Goal: Information Seeking & Learning: Learn about a topic

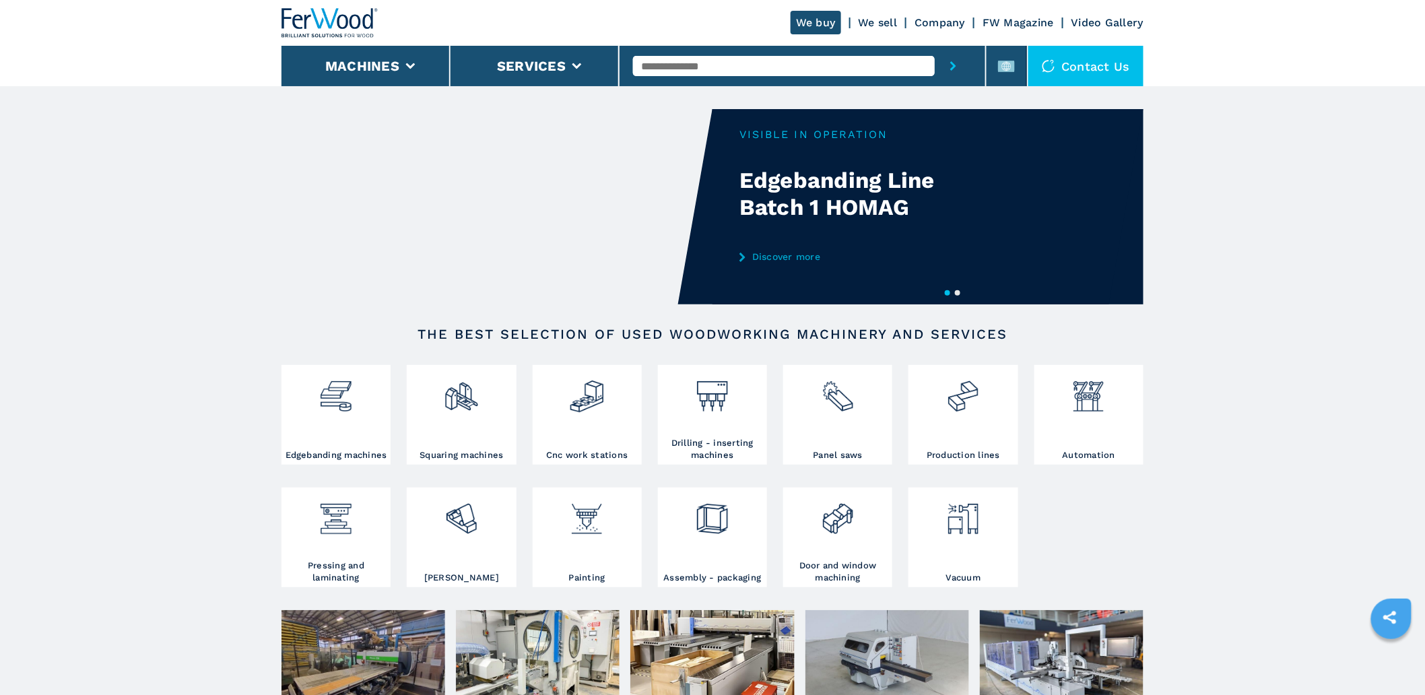
click at [662, 59] on input "text" at bounding box center [783, 66] width 301 height 20
type input "******"
click at [935, 46] on button "submit-button" at bounding box center [953, 66] width 37 height 40
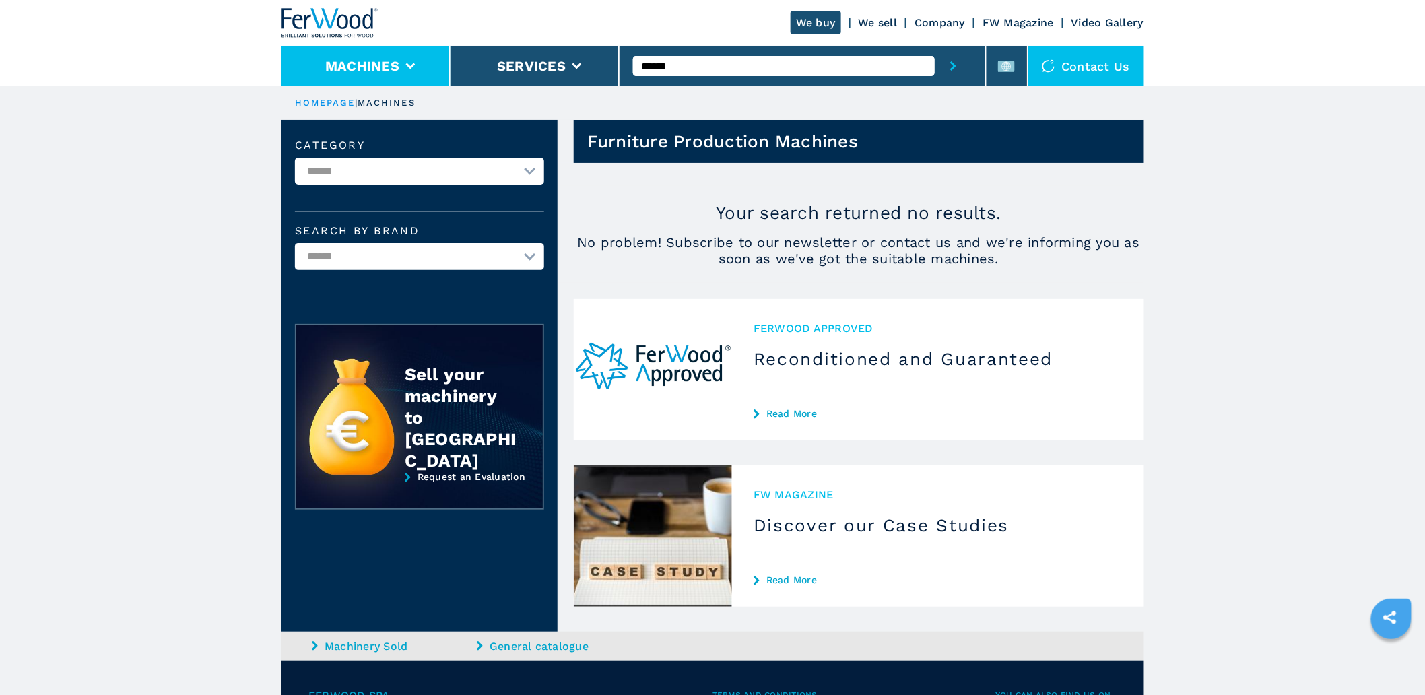
click at [406, 64] on icon at bounding box center [410, 66] width 9 height 6
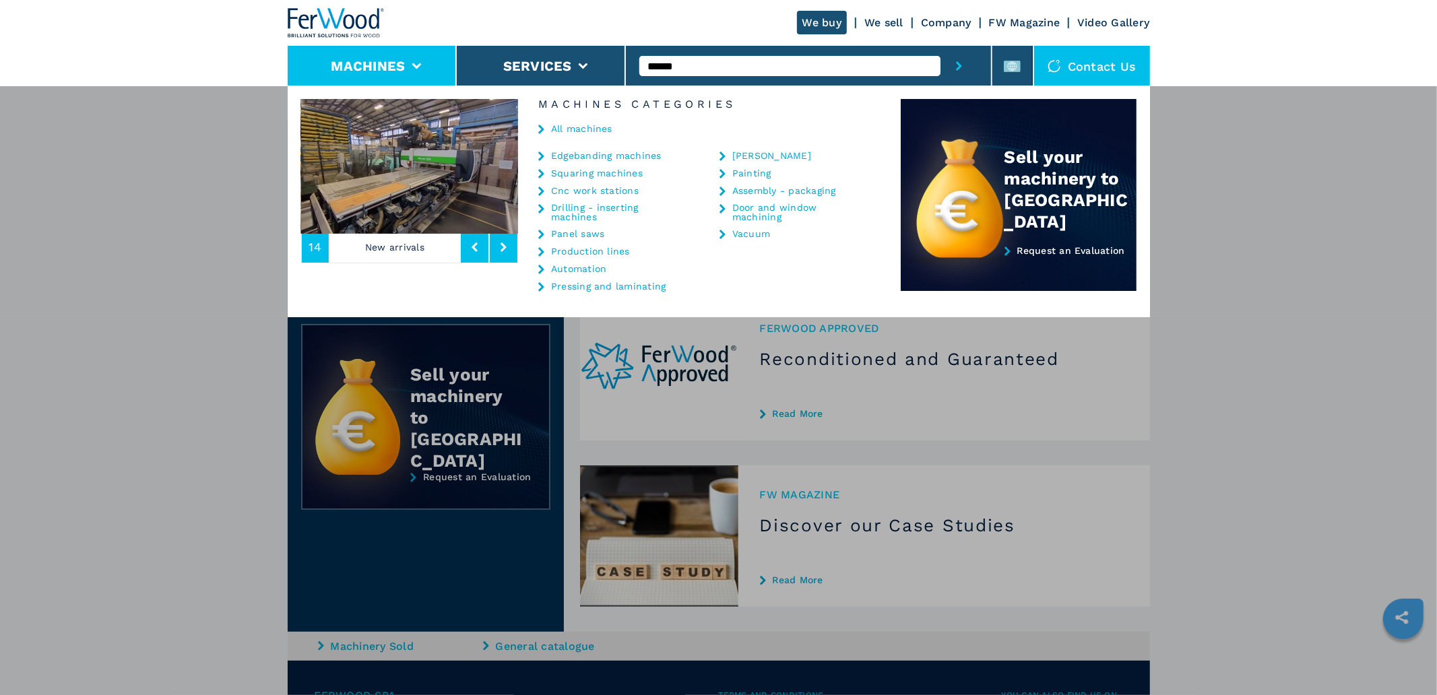
click at [587, 124] on link "All machines" at bounding box center [581, 128] width 61 height 9
click at [392, 638] on div "**********" at bounding box center [718, 433] width 1437 height 695
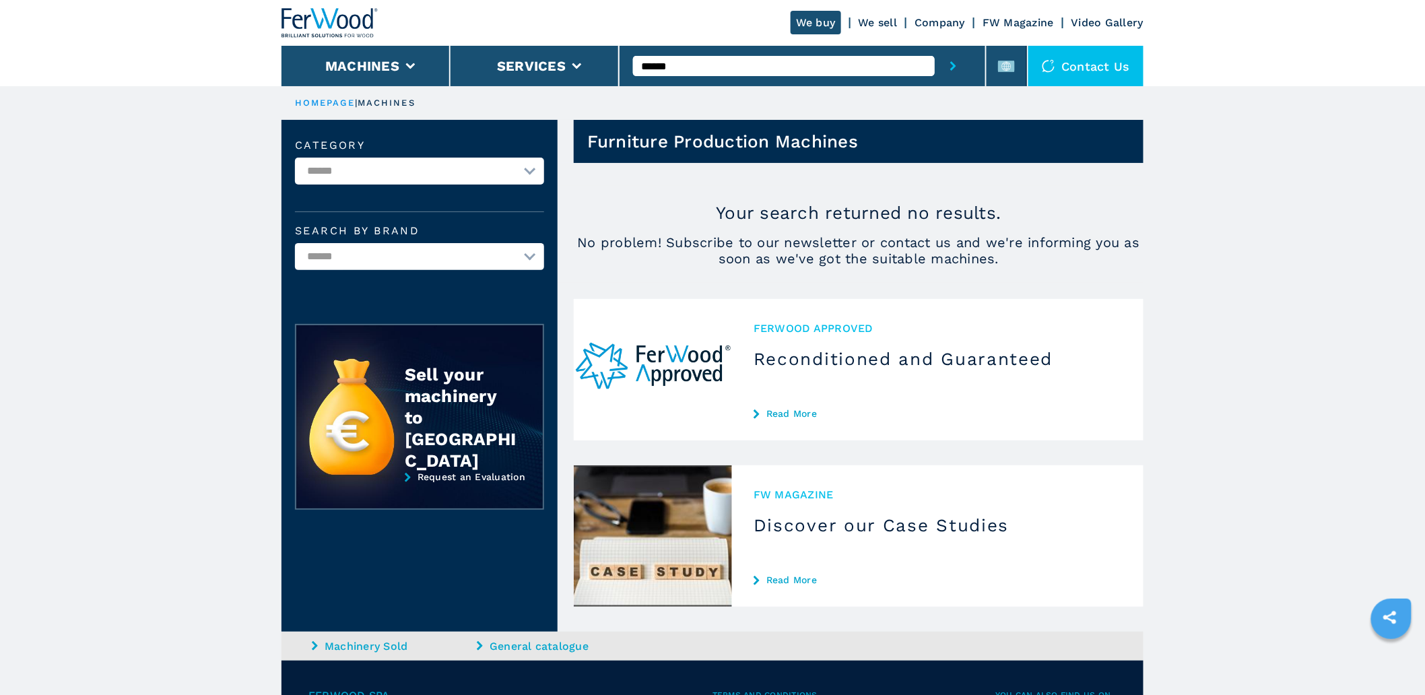
drag, startPoint x: 373, startPoint y: 643, endPoint x: 391, endPoint y: 643, distance: 18.2
click at [372, 643] on link "Machinery Sold" at bounding box center [393, 646] width 162 height 15
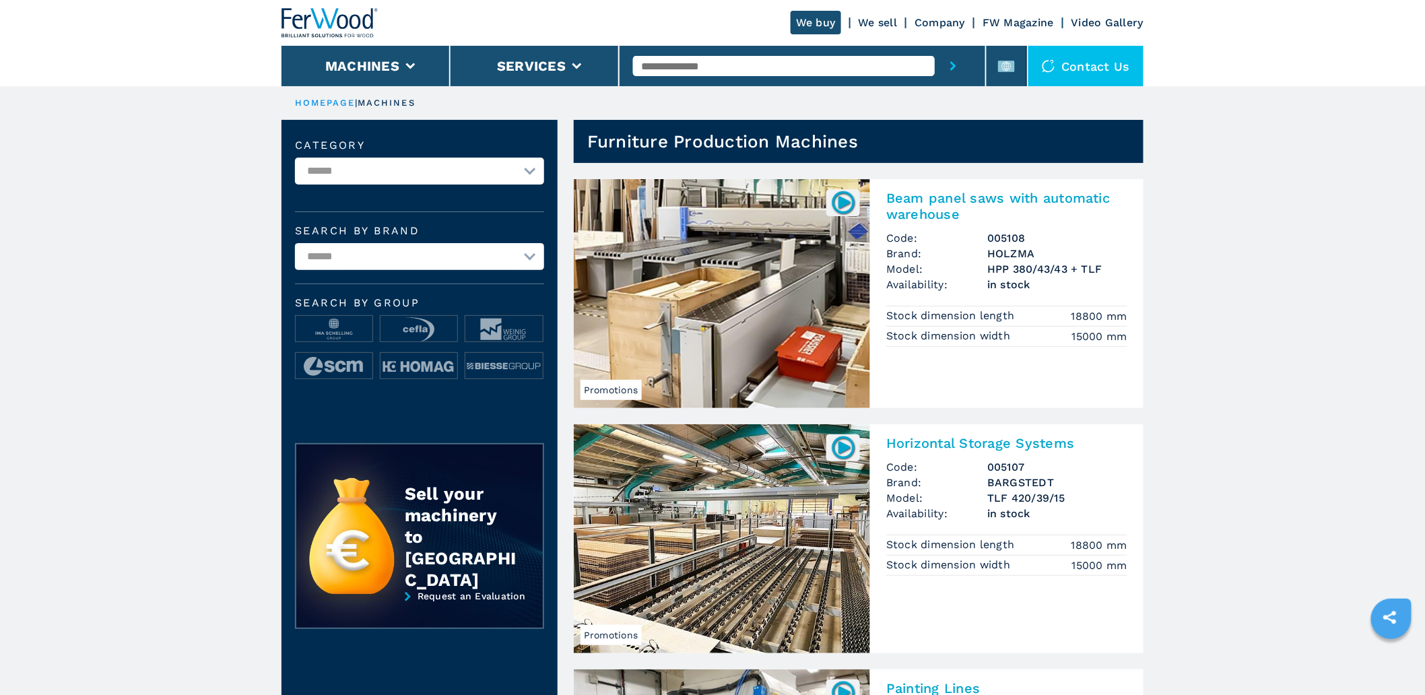
click at [344, 88] on ul "HOMEPAGE | machines" at bounding box center [713, 103] width 862 height 34
click at [313, 106] on link "HOMEPAGE" at bounding box center [325, 103] width 60 height 10
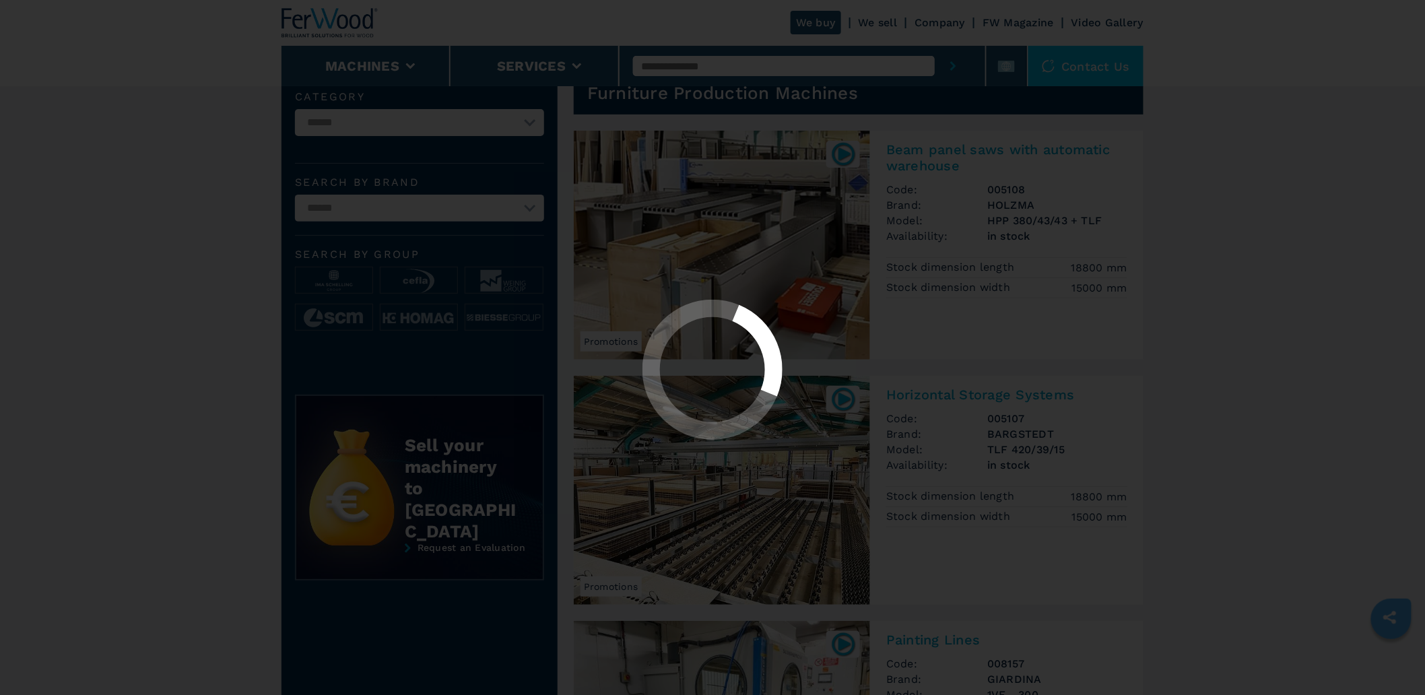
scroll to position [125, 0]
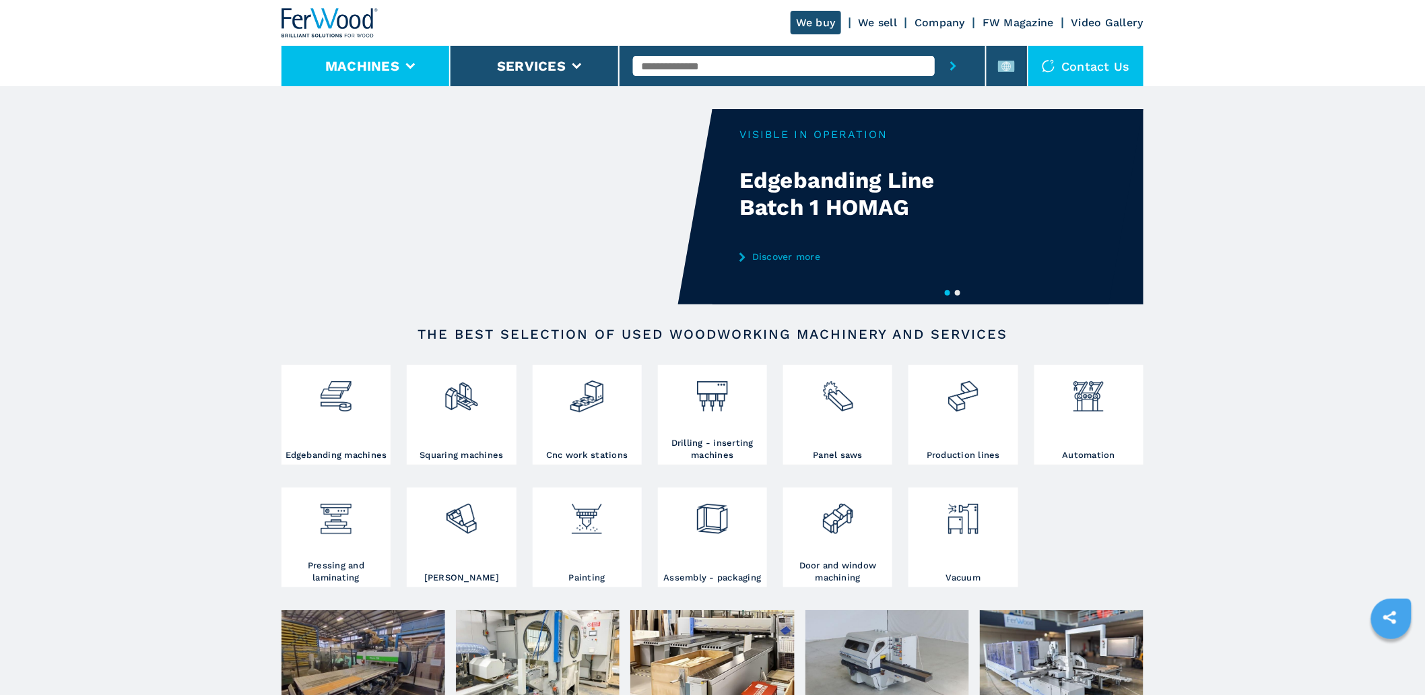
click at [408, 69] on li "Machines" at bounding box center [366, 66] width 169 height 40
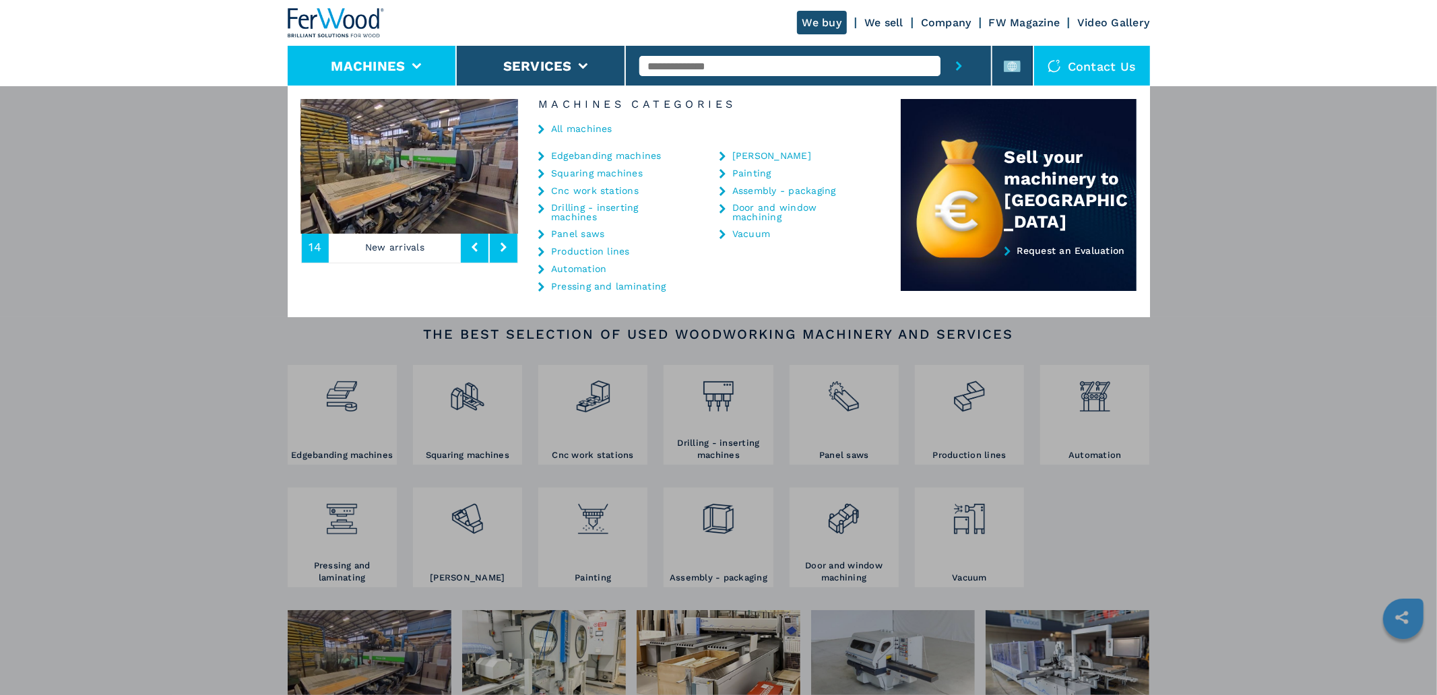
click at [584, 129] on link "All machines" at bounding box center [581, 128] width 61 height 9
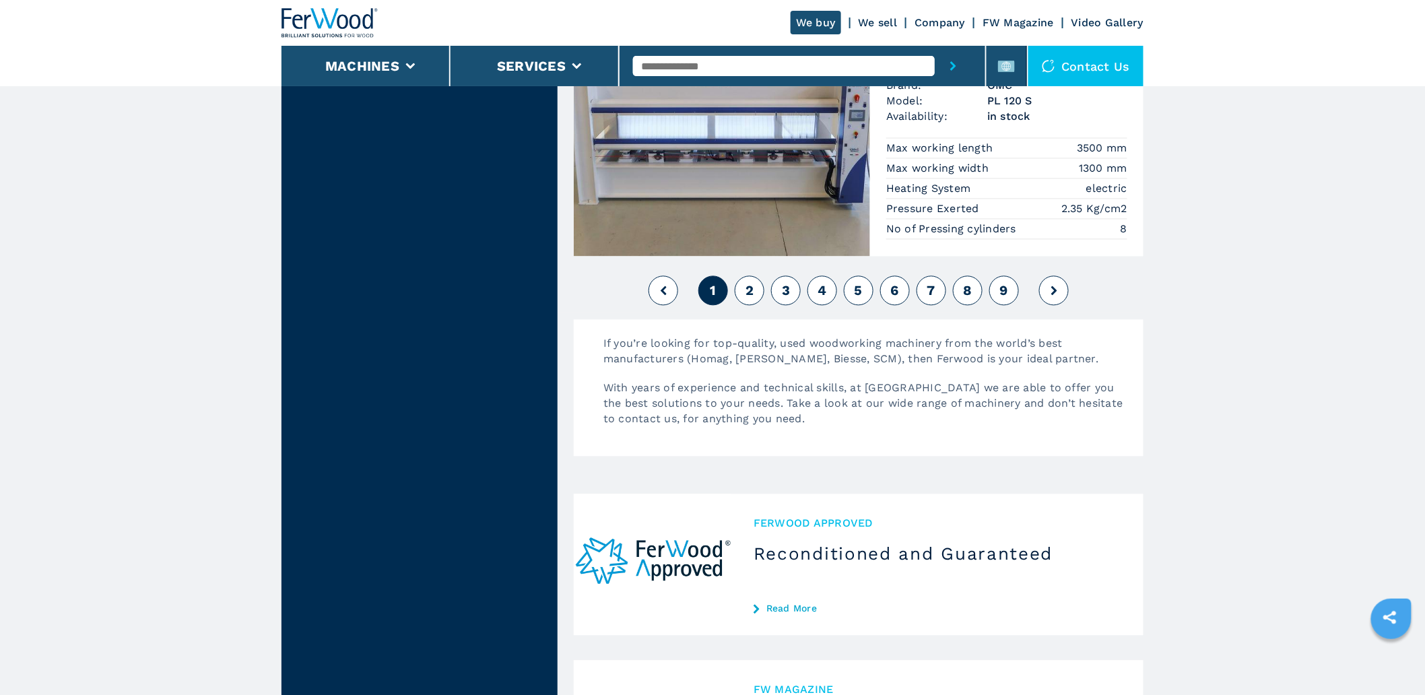
scroll to position [3443, 0]
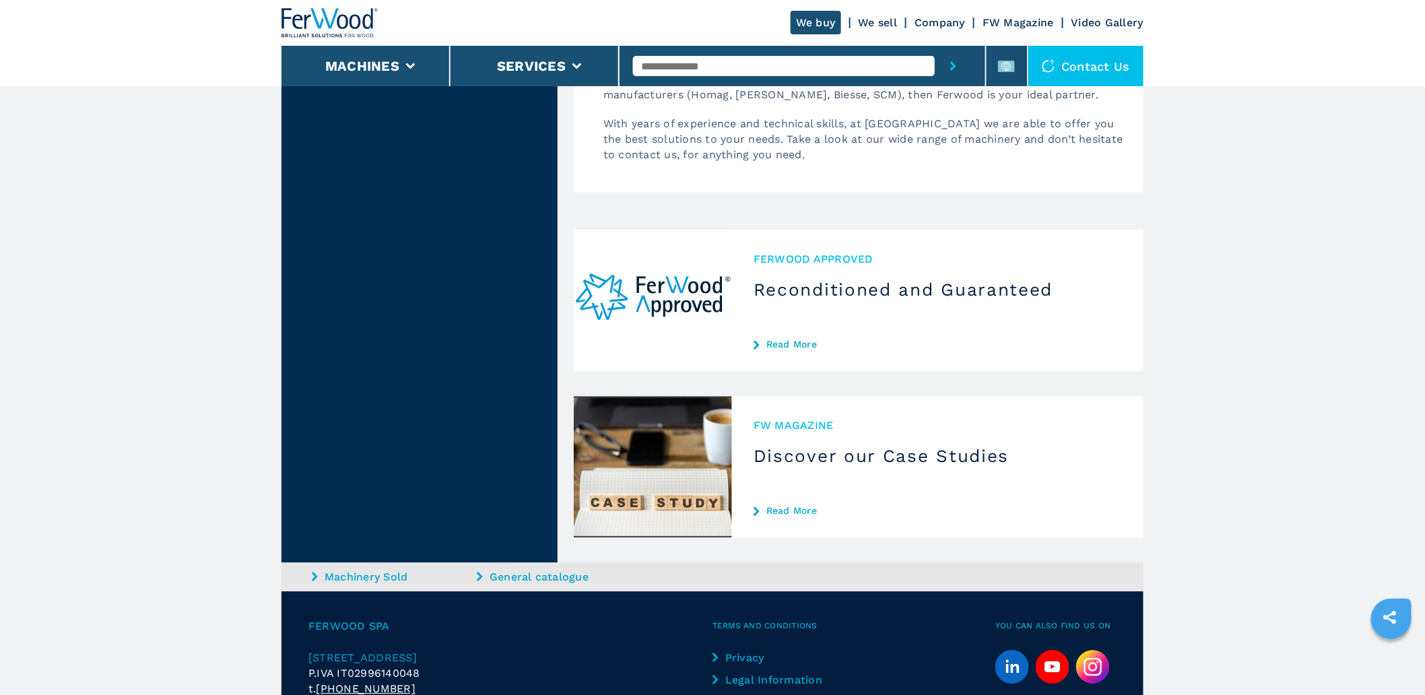
click at [368, 573] on link "Machinery Sold" at bounding box center [393, 576] width 162 height 15
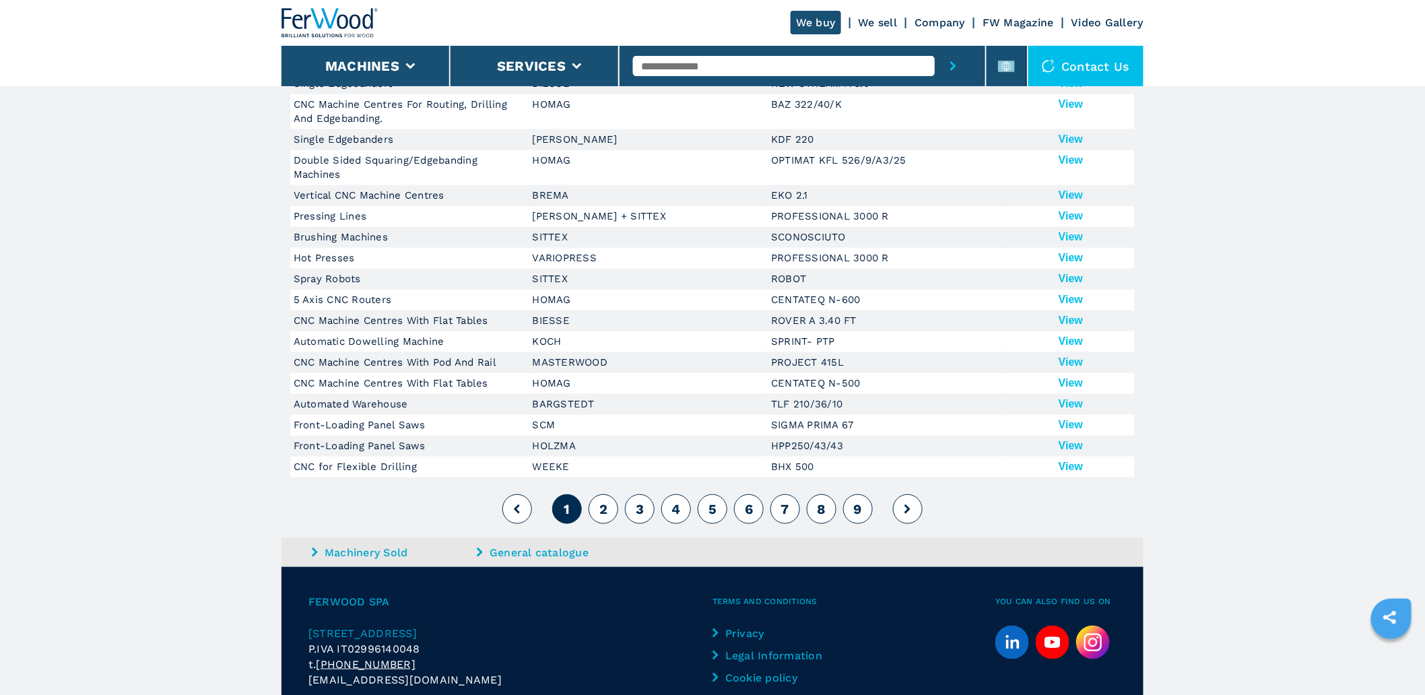
scroll to position [224, 0]
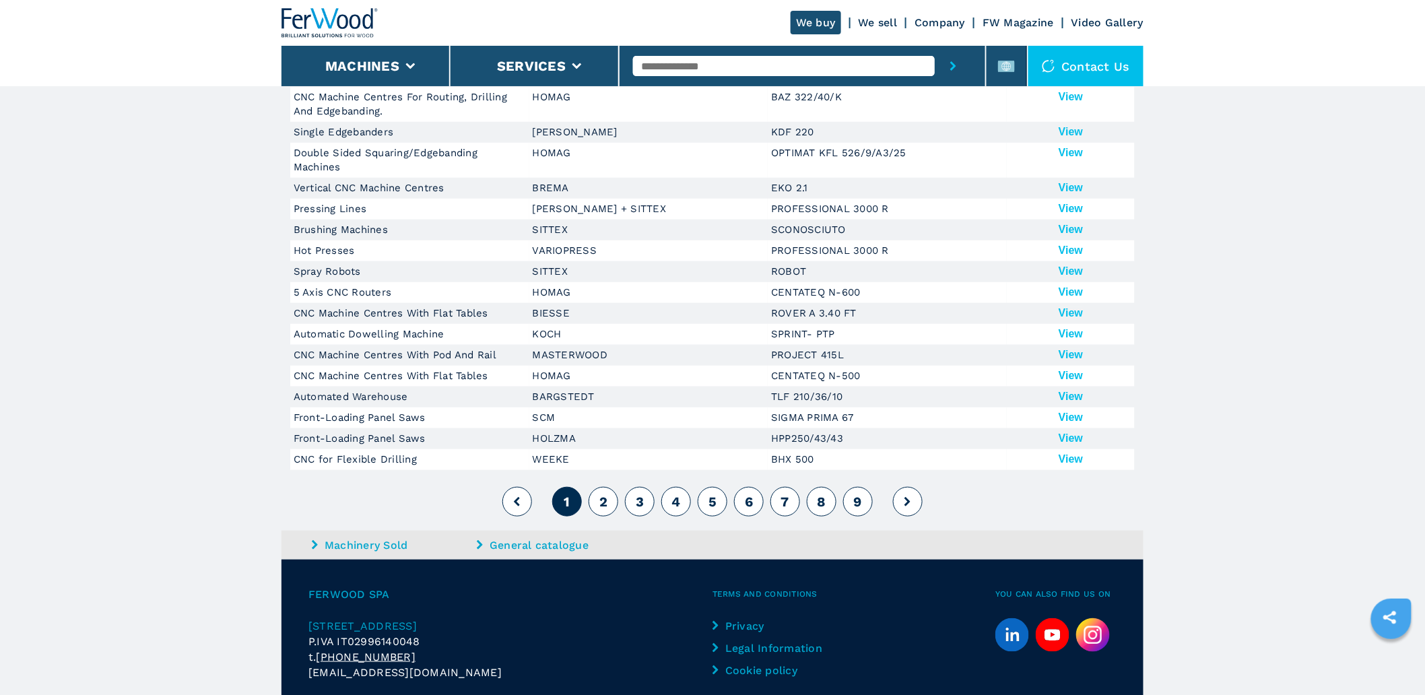
click at [600, 500] on span "2" at bounding box center [603, 502] width 8 height 16
